Goal: Task Accomplishment & Management: Manage account settings

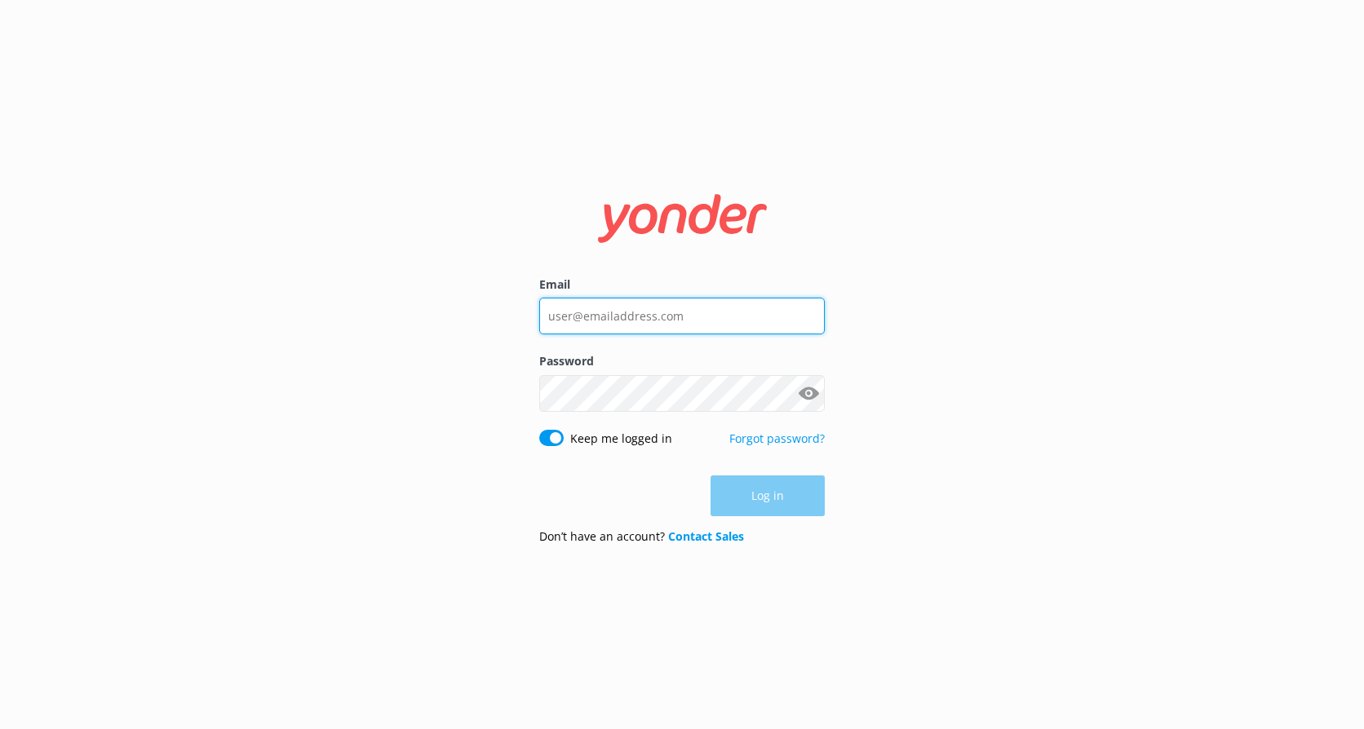
type input "[EMAIL_ADDRESS][DOMAIN_NAME]"
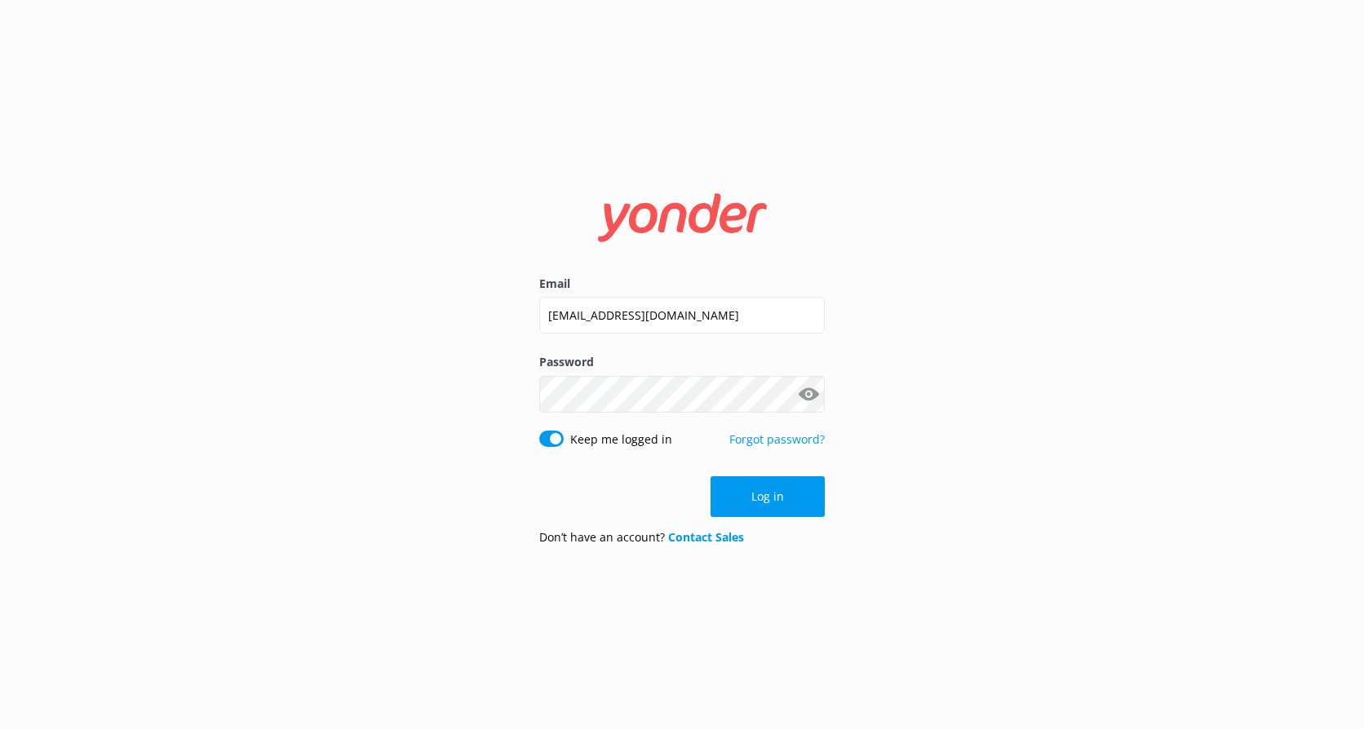
click at [745, 487] on div "Log in" at bounding box center [682, 496] width 286 height 41
click at [745, 487] on button "Log in" at bounding box center [768, 496] width 114 height 41
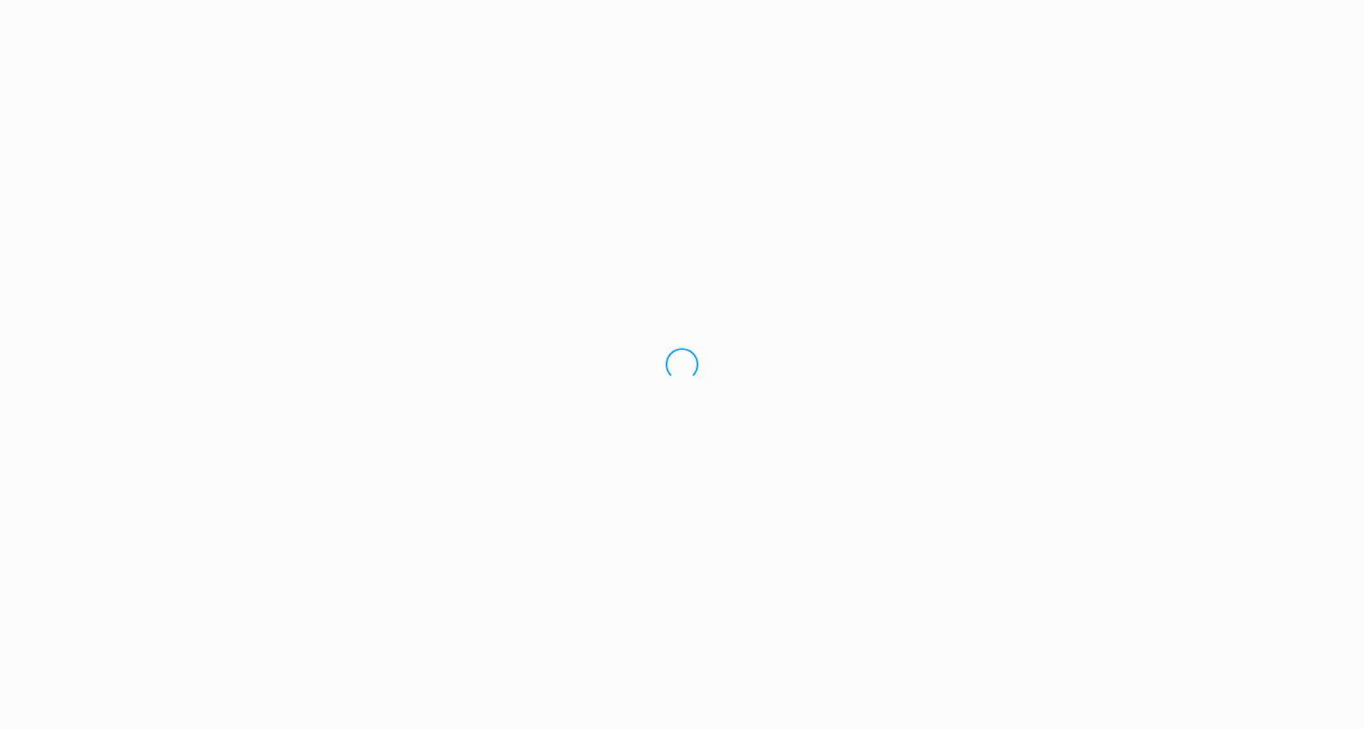
drag, startPoint x: 0, startPoint y: 0, endPoint x: 59, endPoint y: 200, distance: 208.3
click at [59, 200] on div "Loading.." at bounding box center [682, 364] width 1364 height 729
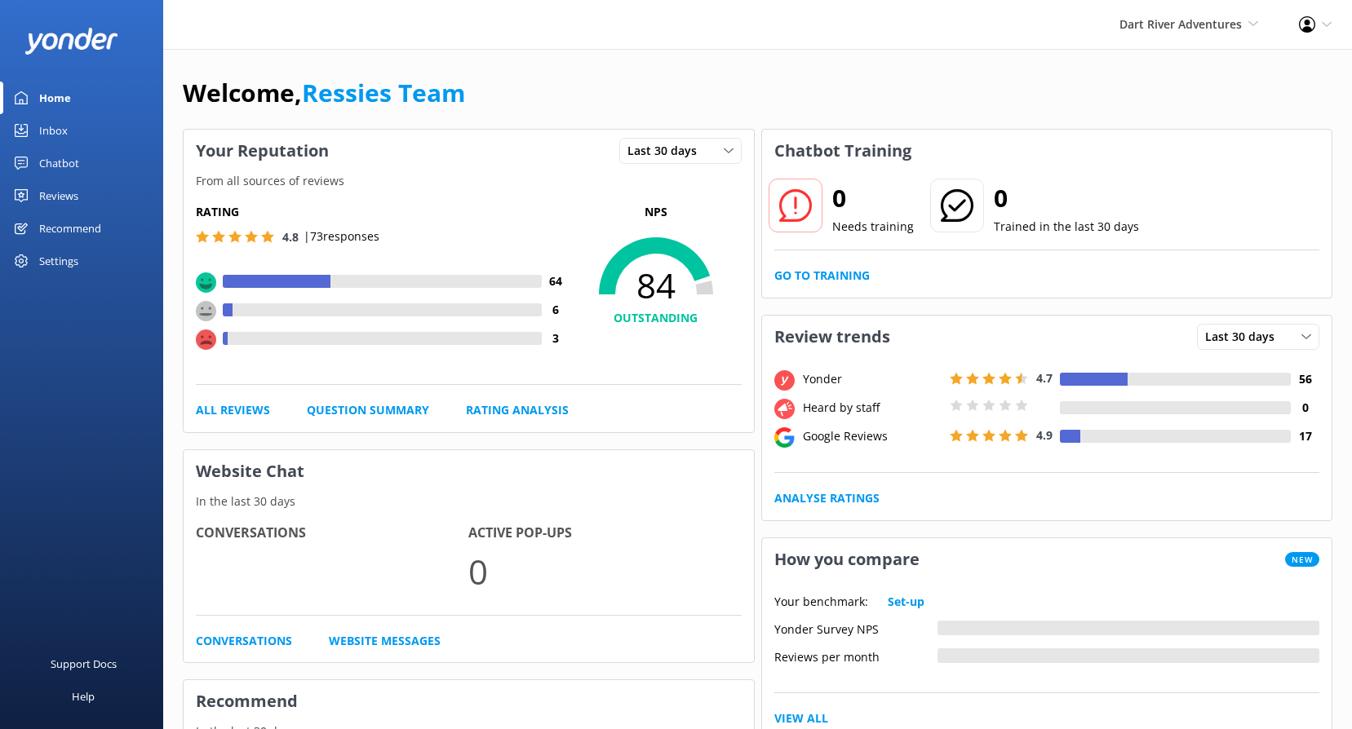
click at [82, 188] on link "Reviews" at bounding box center [81, 195] width 163 height 33
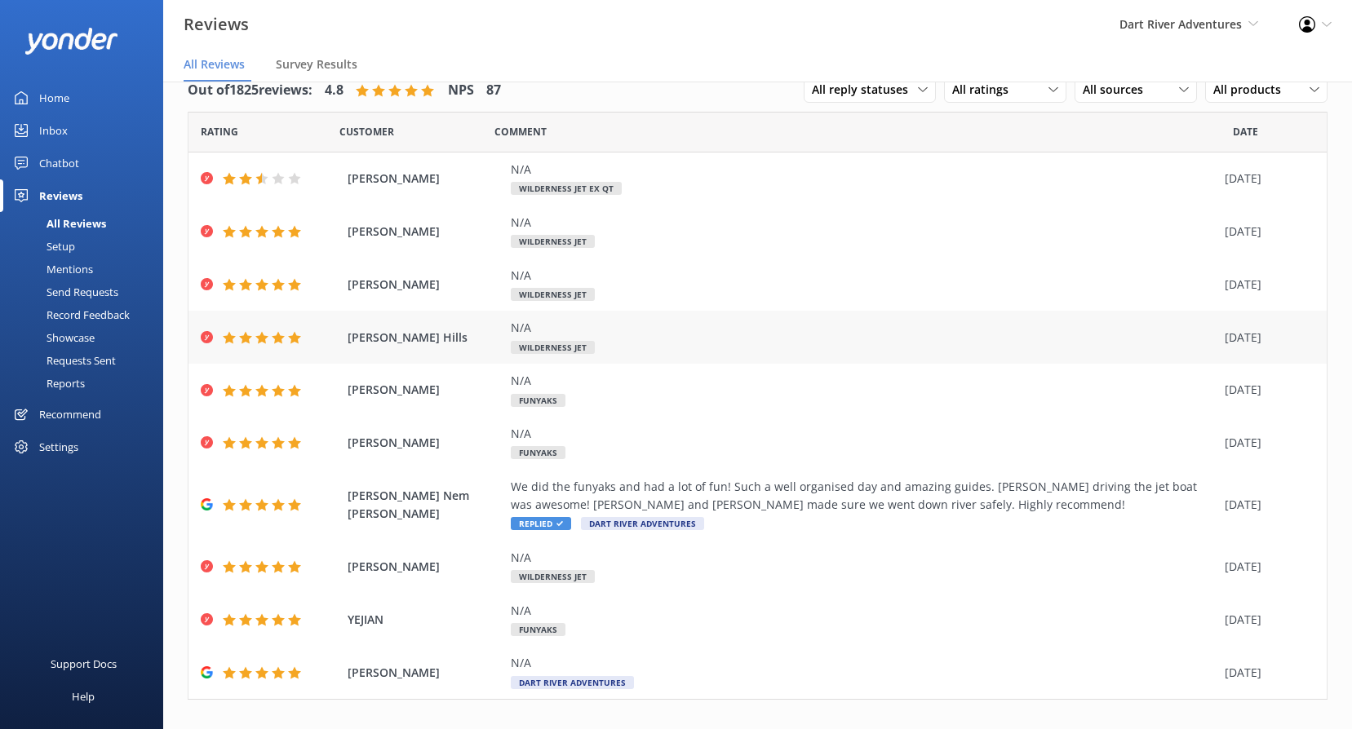
scroll to position [52, 0]
